Goal: Transaction & Acquisition: Book appointment/travel/reservation

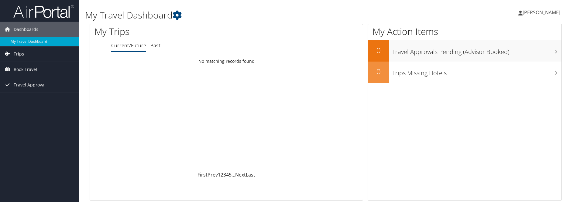
click at [27, 56] on link "Trips" at bounding box center [39, 53] width 79 height 15
click at [44, 99] on link "Book Travel" at bounding box center [39, 96] width 79 height 15
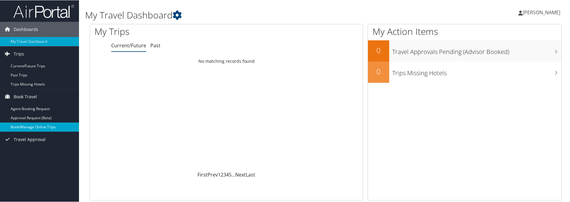
click at [42, 130] on link "Book/Manage Online Trips" at bounding box center [39, 126] width 79 height 9
